Goal: Task Accomplishment & Management: Use online tool/utility

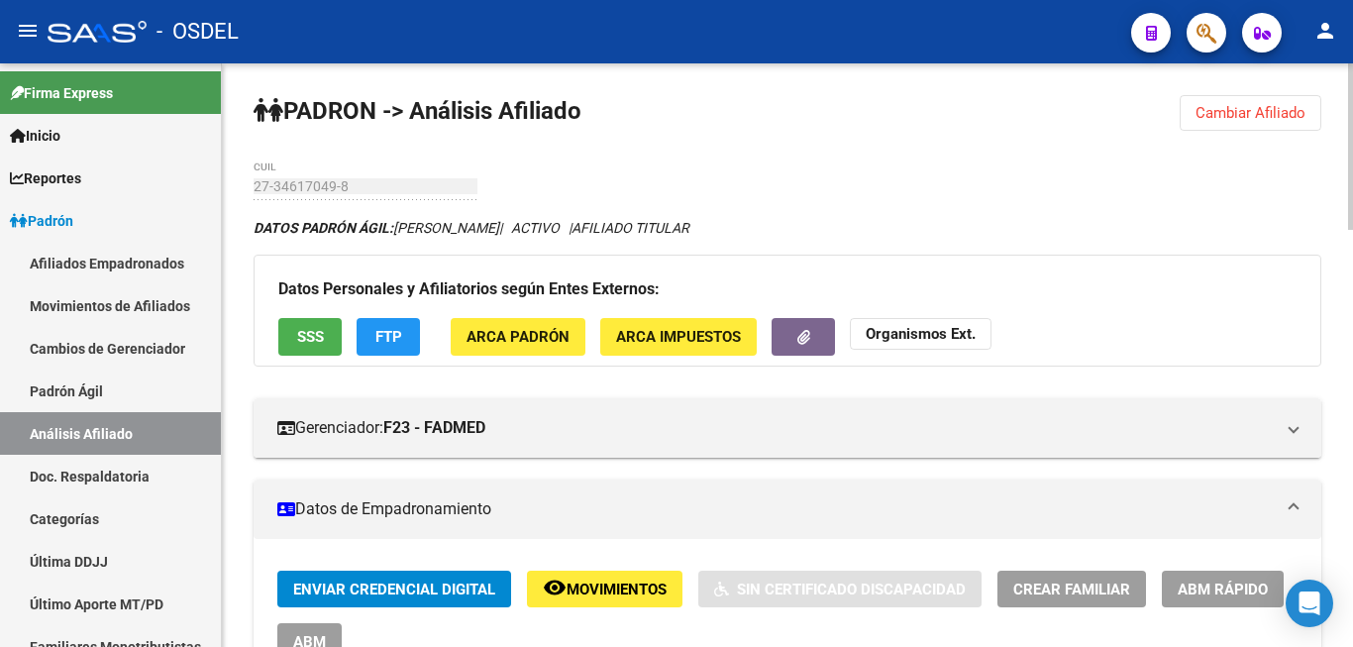
scroll to position [910, 0]
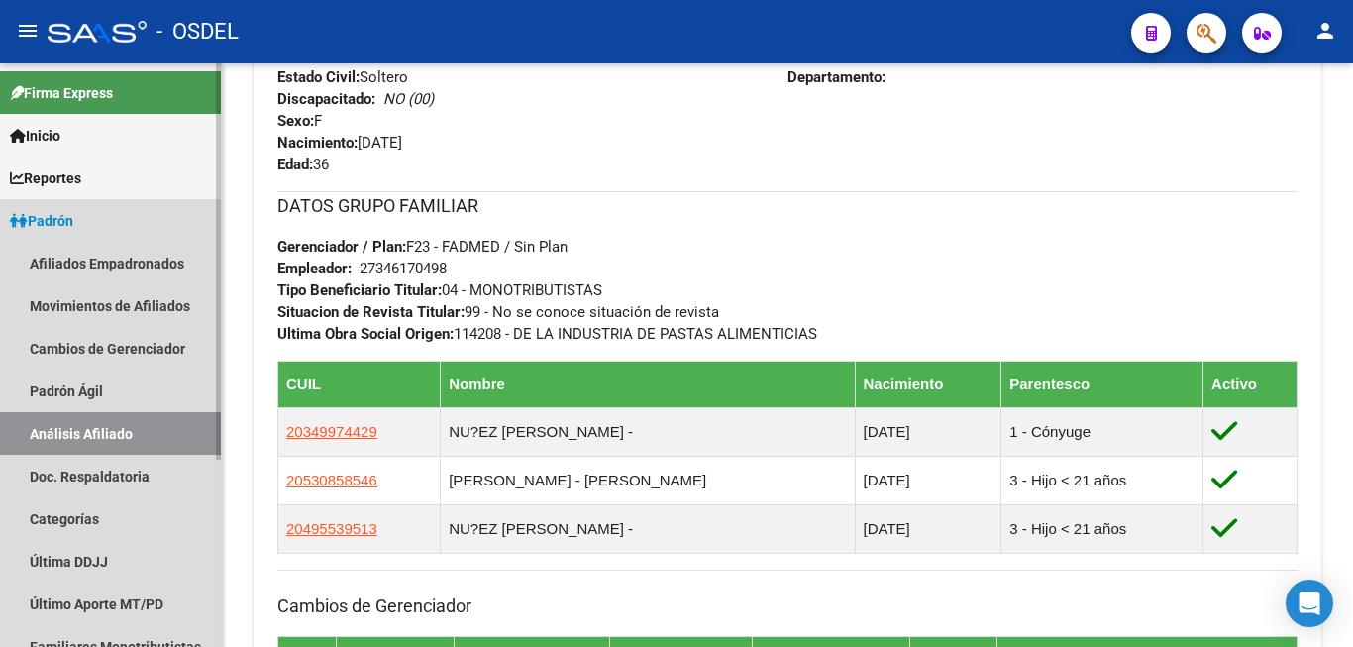
click at [63, 213] on span "Padrón" at bounding box center [41, 221] width 63 height 22
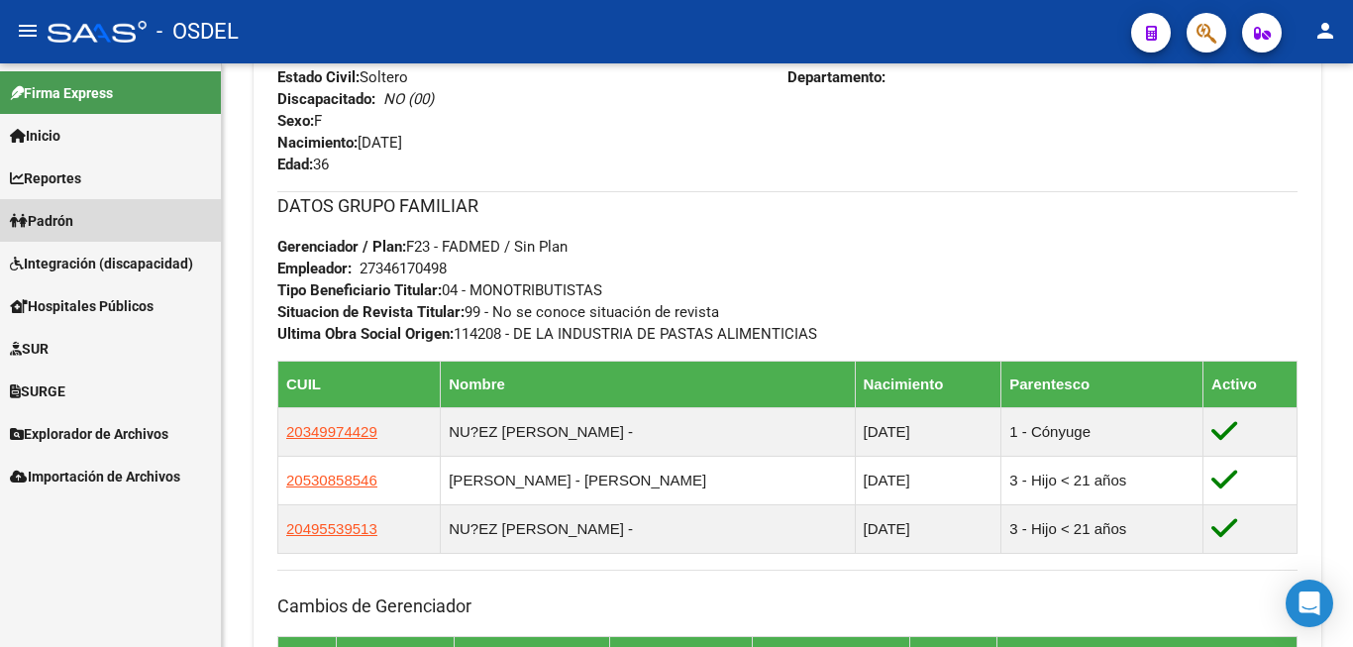
click at [63, 213] on span "Padrón" at bounding box center [41, 221] width 63 height 22
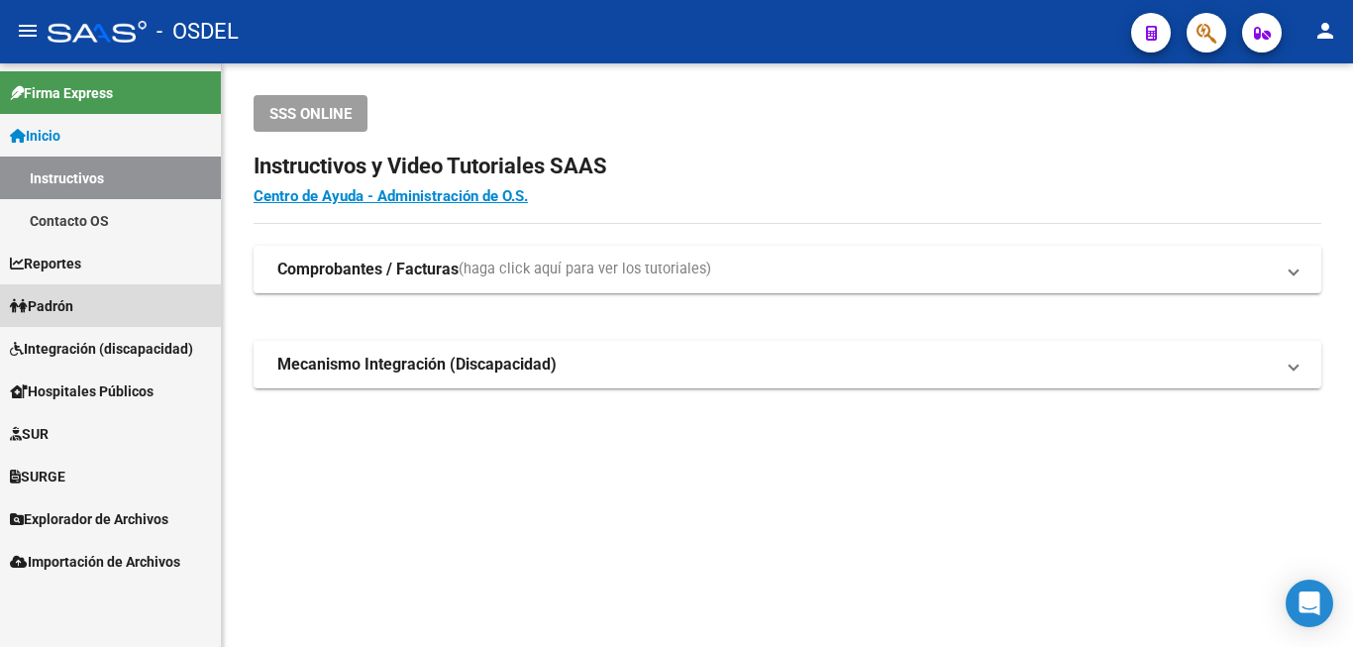
click at [43, 311] on span "Padrón" at bounding box center [41, 306] width 63 height 22
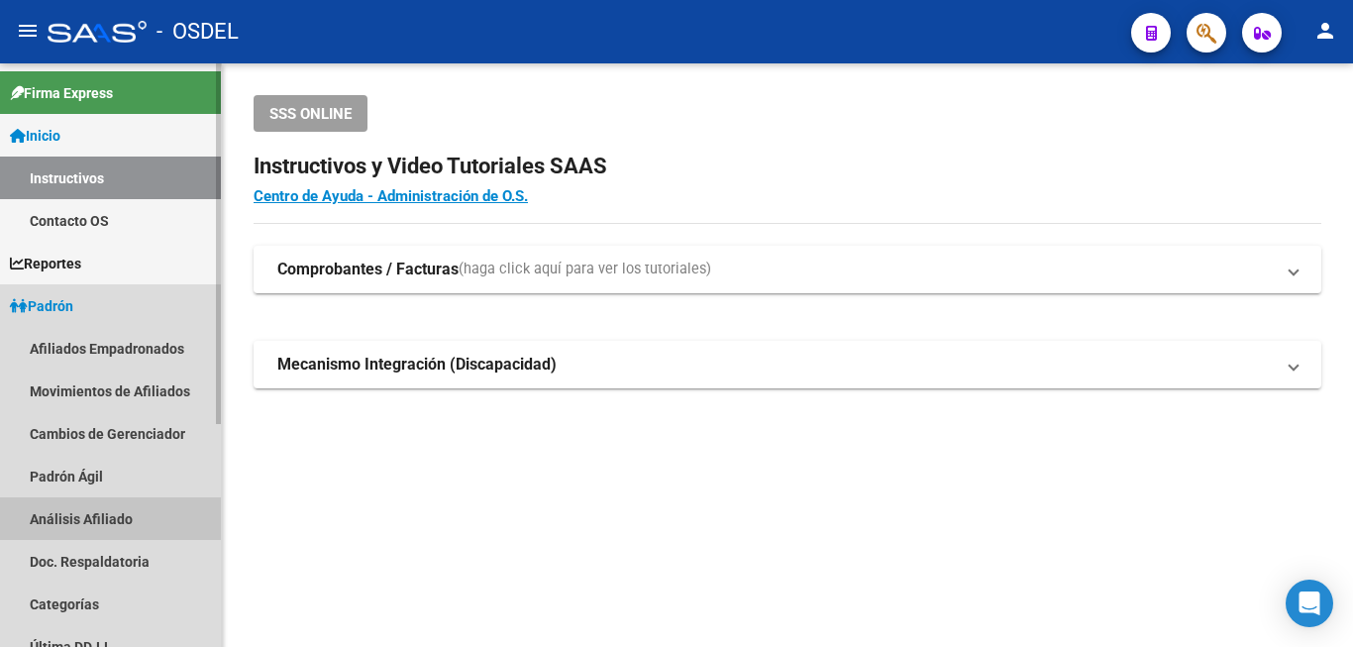
click at [100, 513] on link "Análisis Afiliado" at bounding box center [110, 518] width 221 height 43
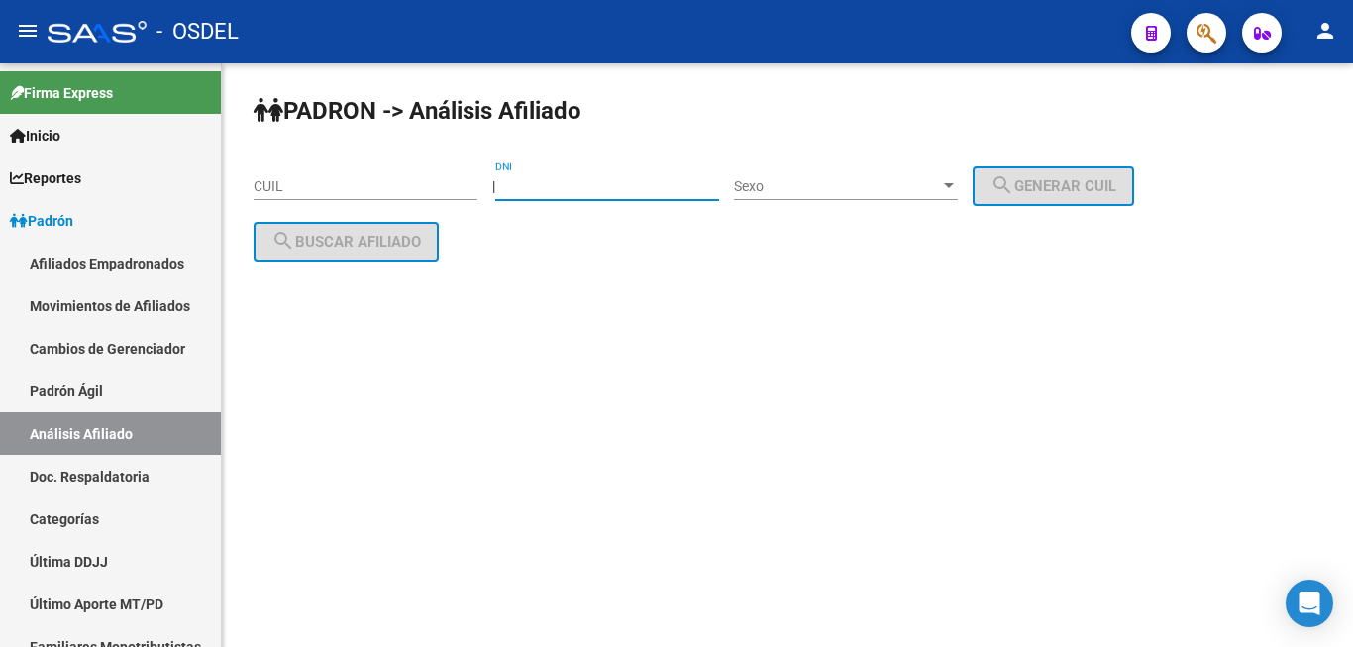
click at [616, 182] on input "DNI" at bounding box center [607, 186] width 224 height 17
type input "25022017"
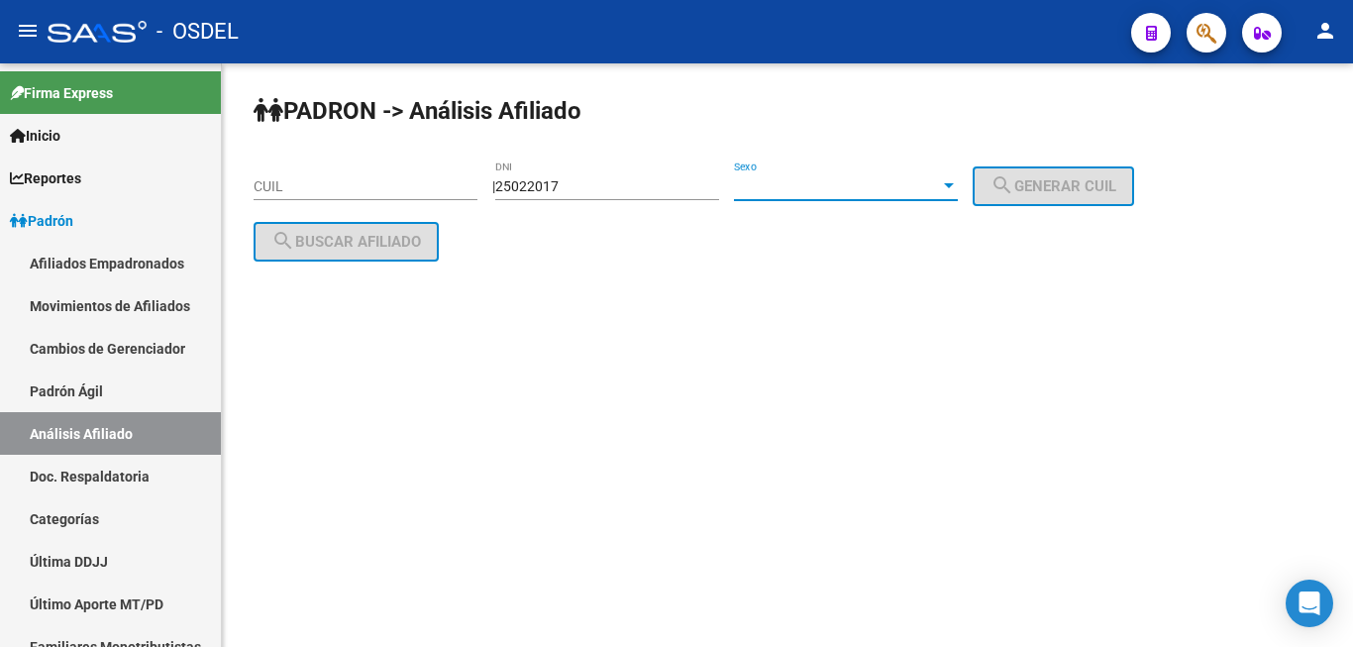
click at [862, 183] on span "Sexo" at bounding box center [837, 186] width 206 height 17
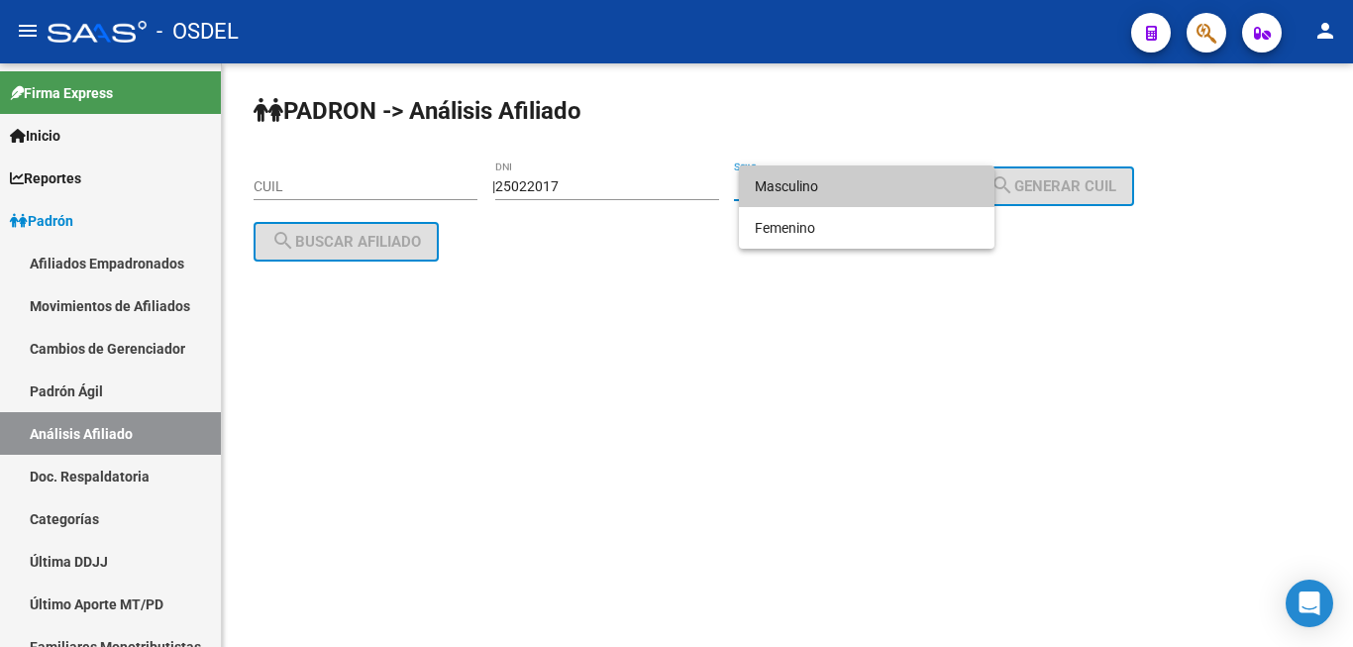
click at [862, 183] on span "Masculino" at bounding box center [867, 186] width 224 height 42
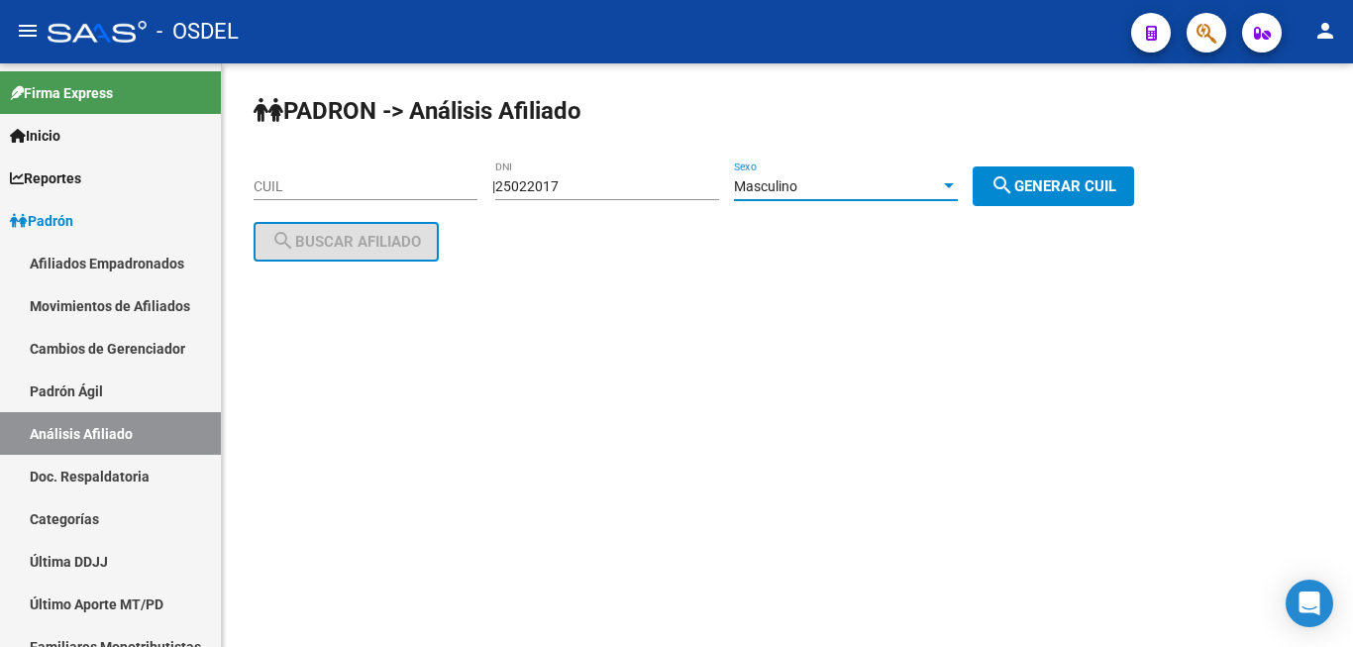
click at [1065, 180] on span "search Generar CUIL" at bounding box center [1054, 186] width 126 height 18
type input "20-25022017-1"
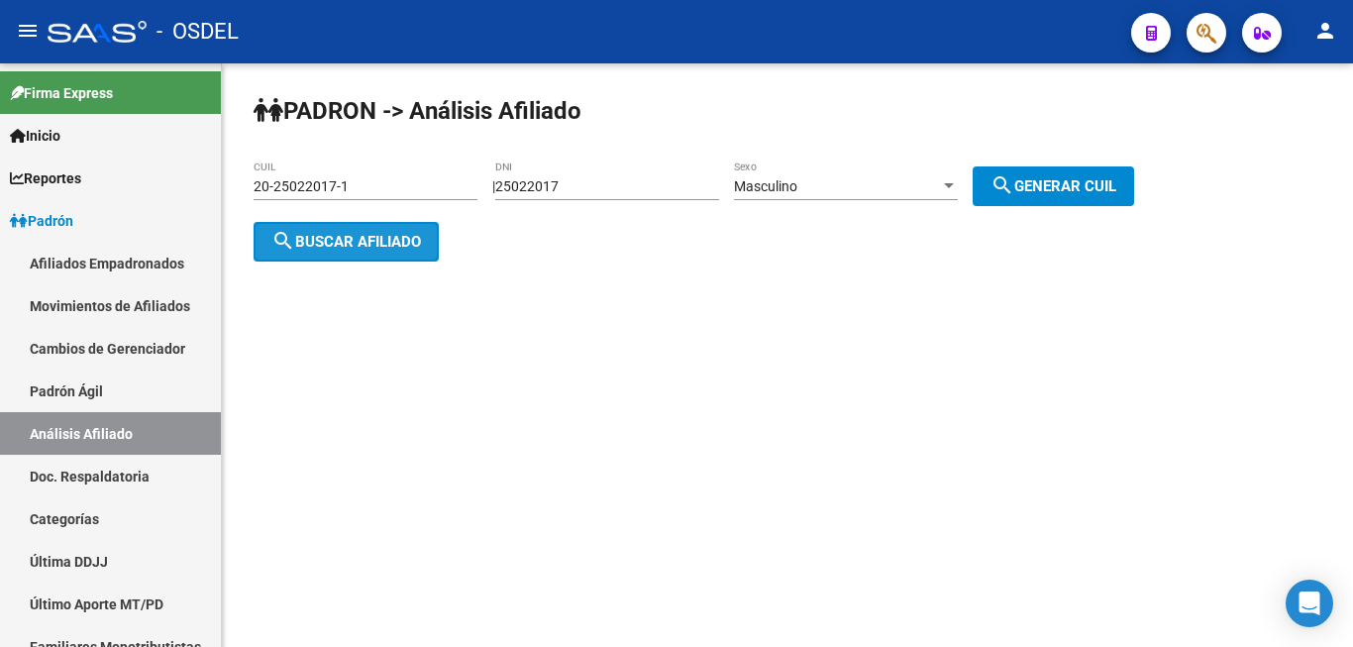
click at [401, 244] on span "search Buscar afiliado" at bounding box center [346, 242] width 150 height 18
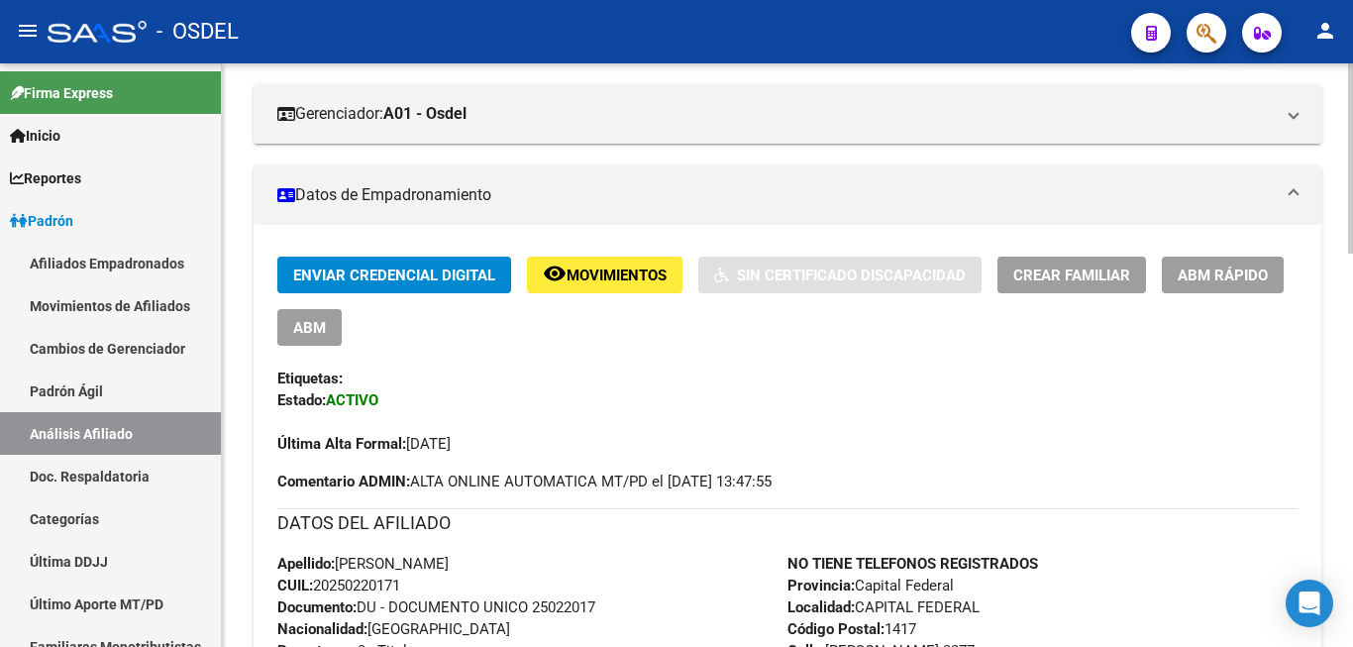
scroll to position [299, 0]
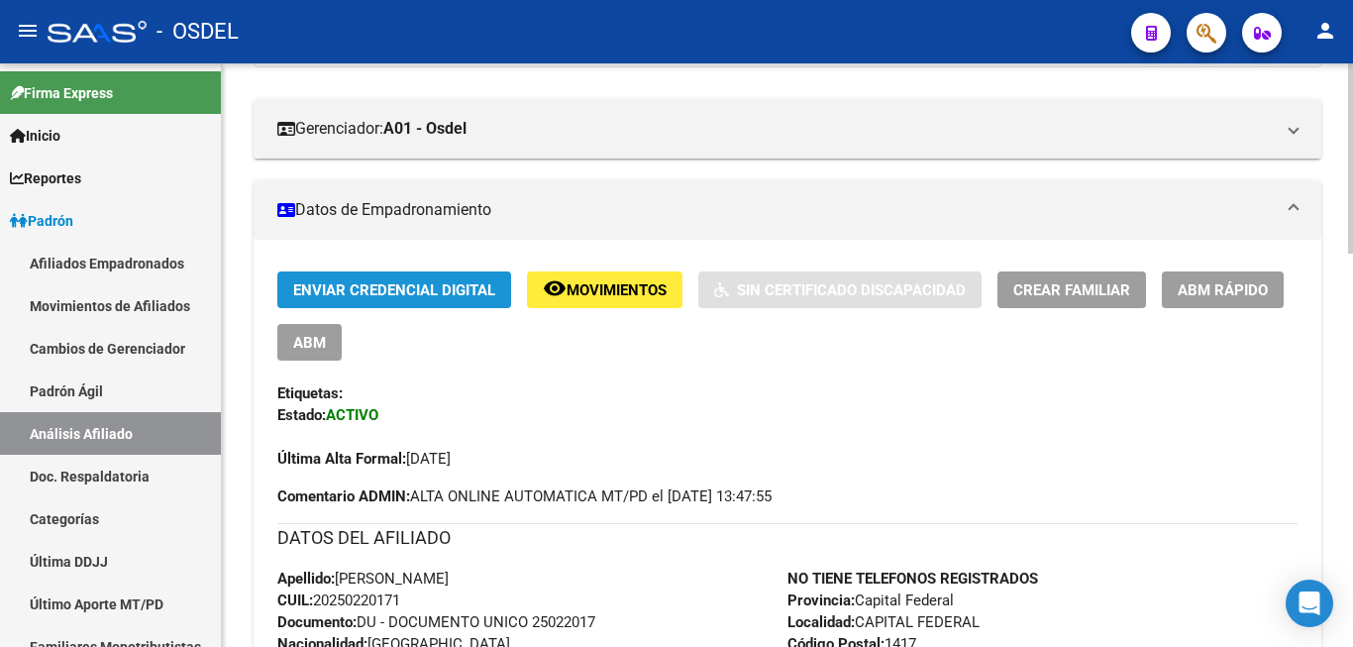
click at [434, 276] on button "Enviar Credencial Digital" at bounding box center [394, 289] width 234 height 37
